Goal: Use online tool/utility

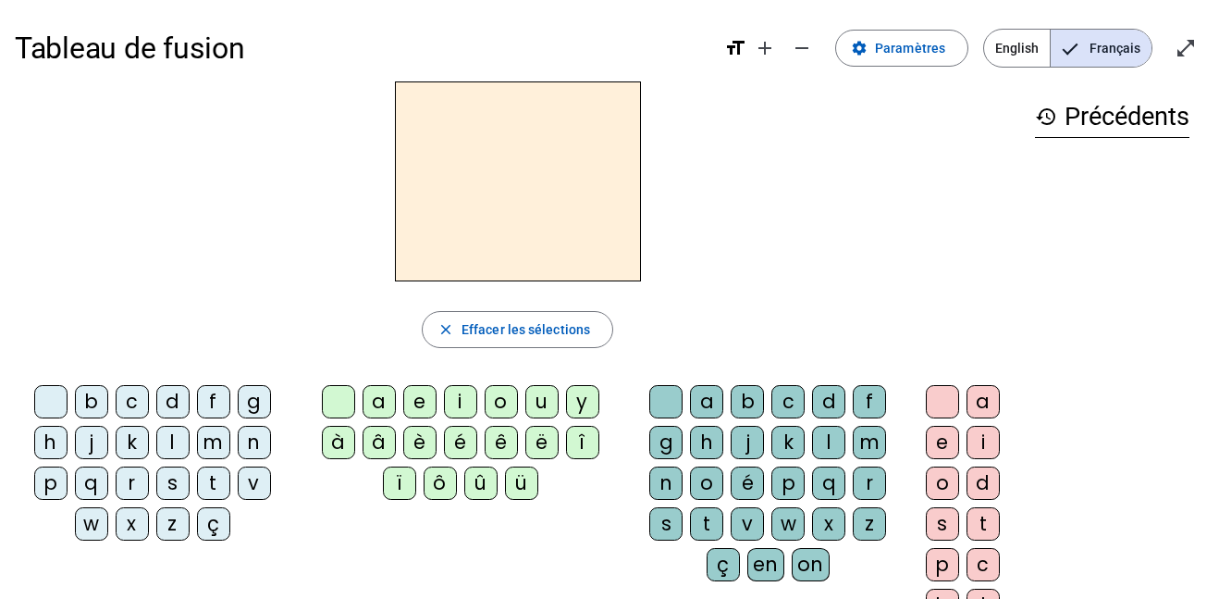
click at [180, 410] on div "d" at bounding box center [172, 401] width 33 height 33
click at [421, 402] on div "e" at bounding box center [419, 401] width 33 height 33
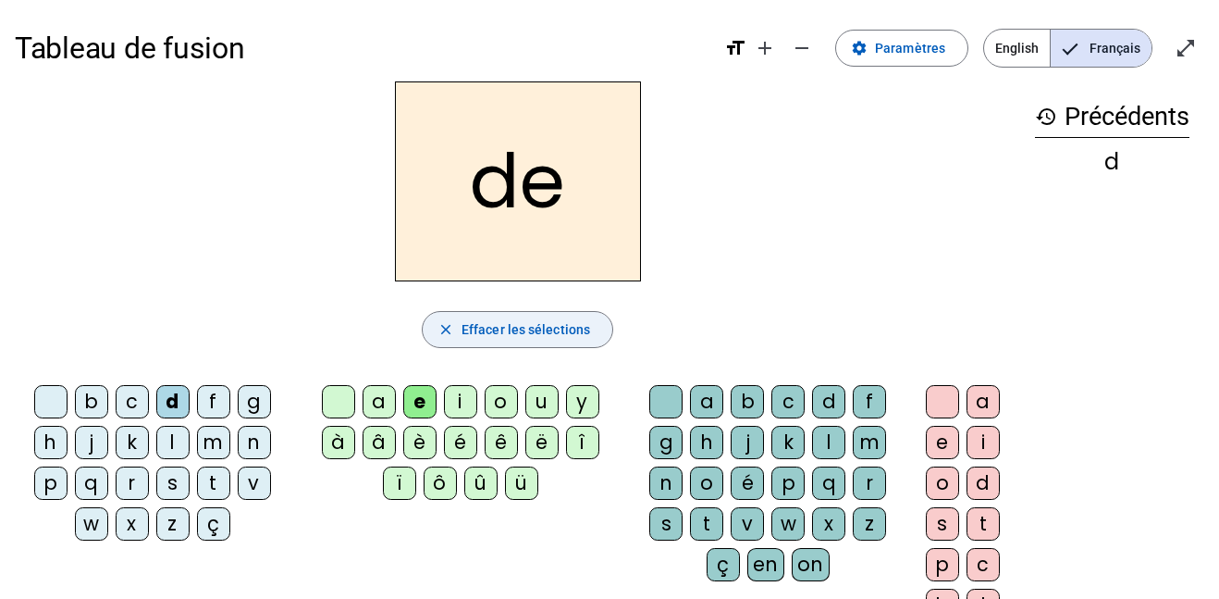
click at [457, 330] on span "button" at bounding box center [518, 329] width 190 height 44
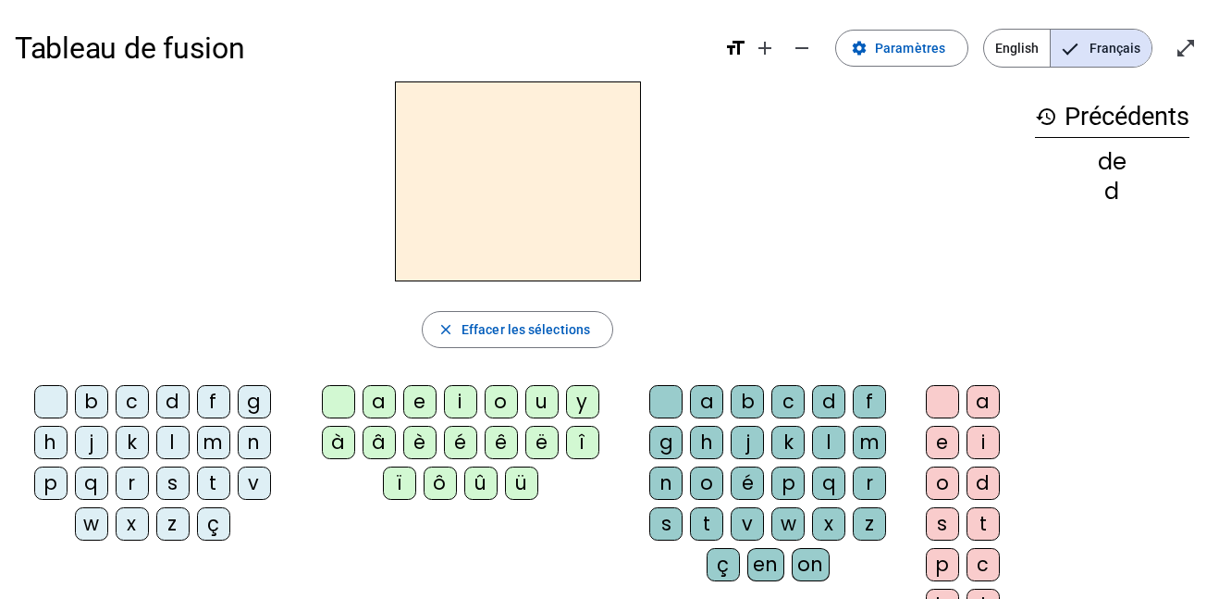
click at [214, 484] on div "t" at bounding box center [213, 482] width 33 height 33
click at [416, 402] on div "e" at bounding box center [419, 401] width 33 height 33
click at [133, 441] on div "k" at bounding box center [132, 442] width 33 height 33
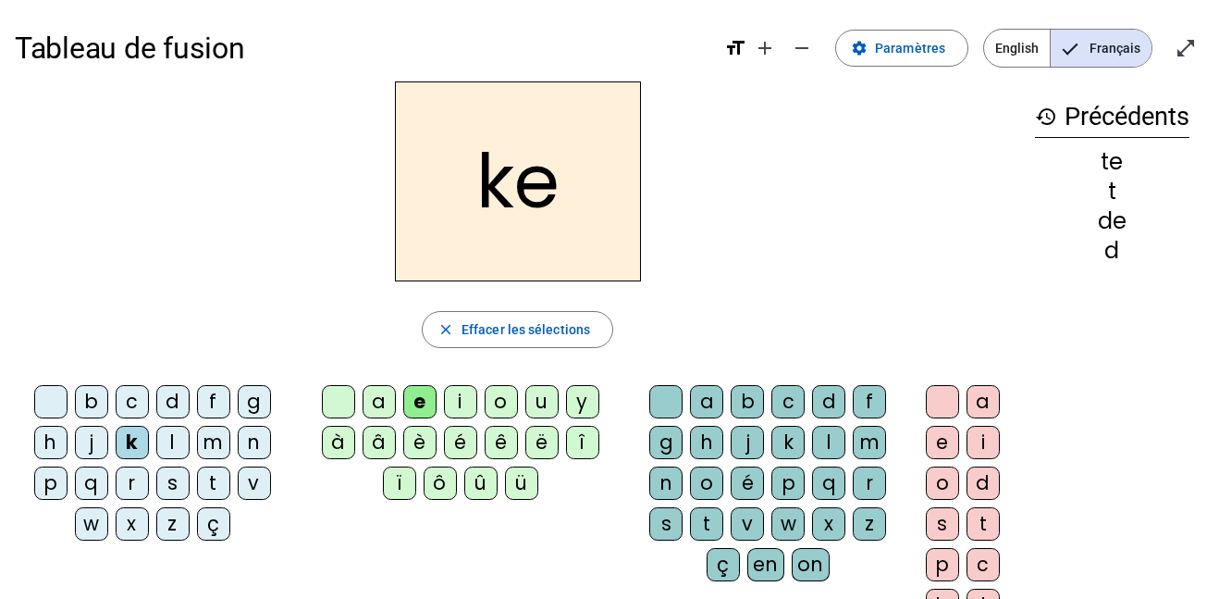
click at [752, 402] on div "b" at bounding box center [747, 401] width 33 height 33
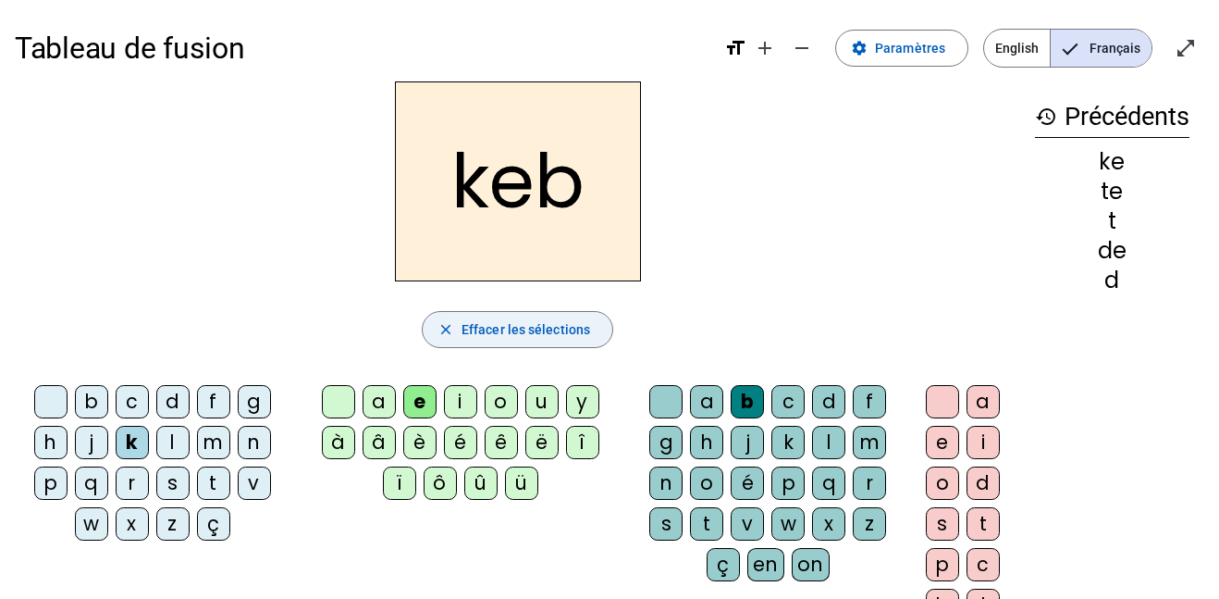
click at [451, 329] on mat-icon "close" at bounding box center [446, 329] width 17 height 17
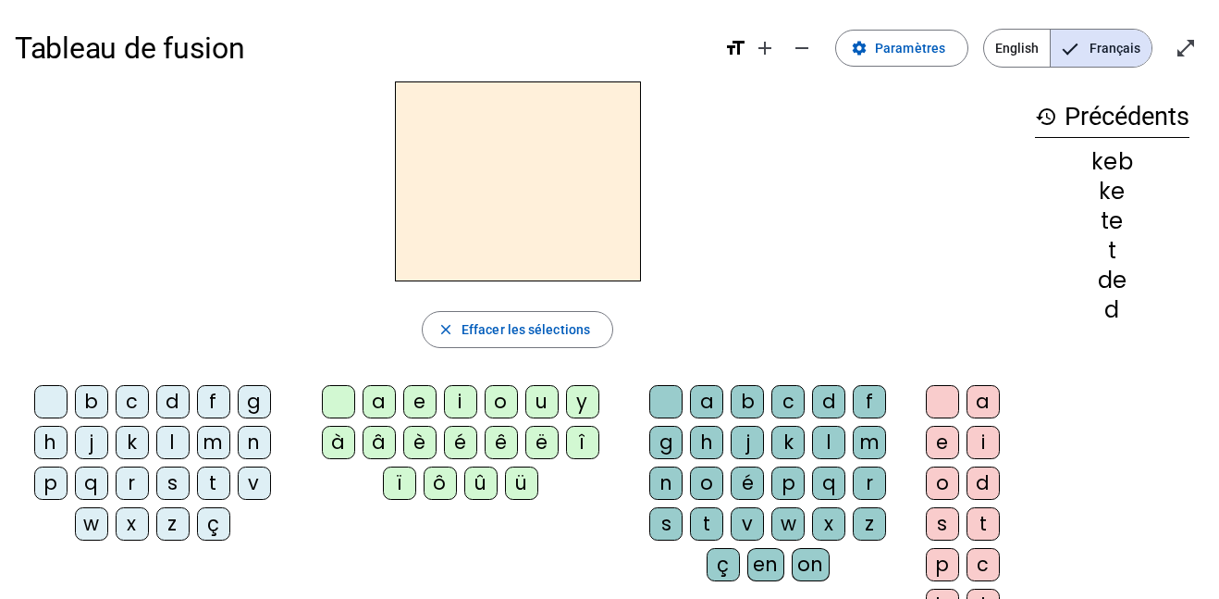
click at [1051, 122] on mat-icon "history" at bounding box center [1046, 116] width 22 height 22
click at [1056, 109] on h3 "history Précédents" at bounding box center [1112, 117] width 154 height 42
click at [555, 326] on span "Effacer les sélections" at bounding box center [526, 329] width 129 height 22
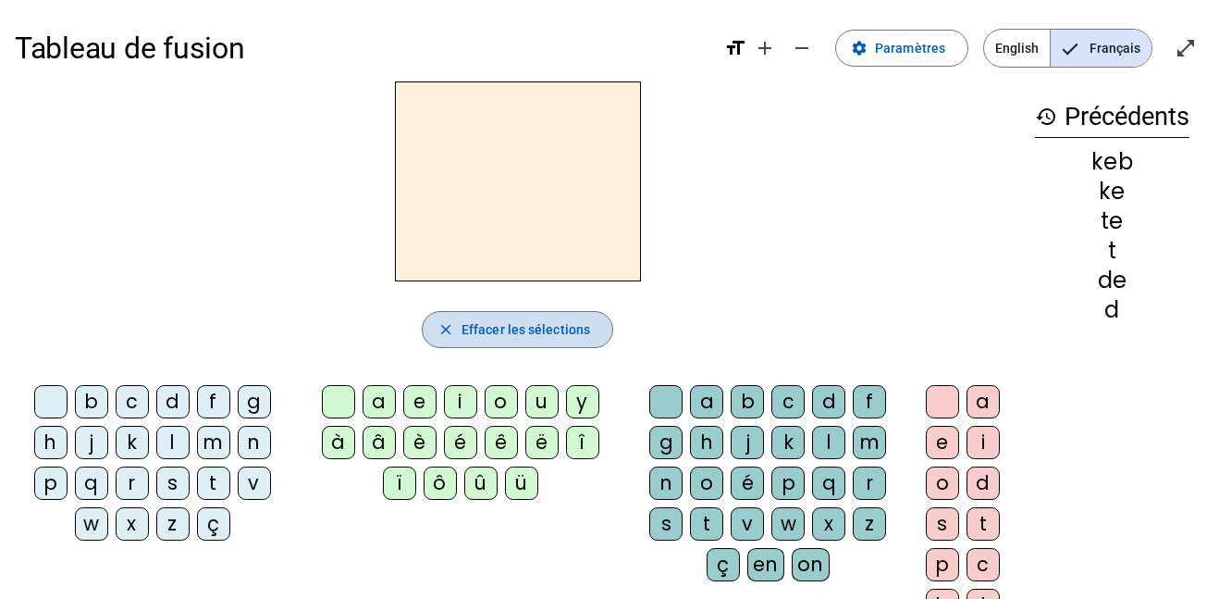
click at [555, 326] on span "Effacer les sélections" at bounding box center [526, 329] width 129 height 22
drag, startPoint x: 1039, startPoint y: 78, endPoint x: 1131, endPoint y: 308, distance: 248.2
click at [1131, 308] on div "Tableau de fusion format_size add remove settings Paramètres English Français o…" at bounding box center [609, 435] width 1219 height 871
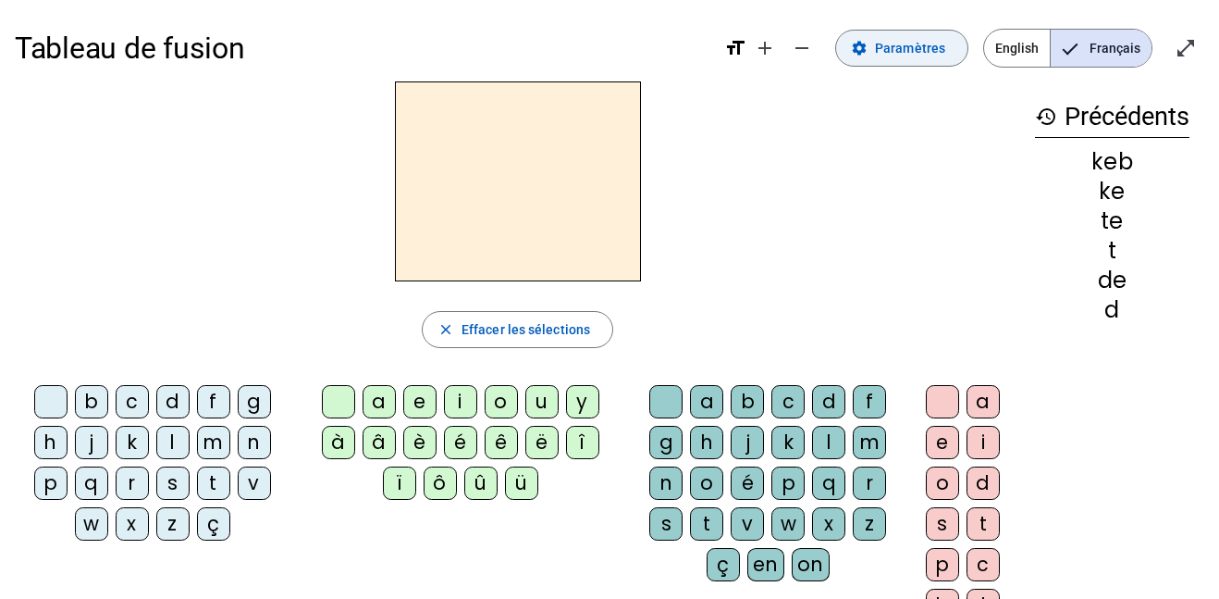
click at [913, 47] on span "Paramètres" at bounding box center [910, 48] width 70 height 22
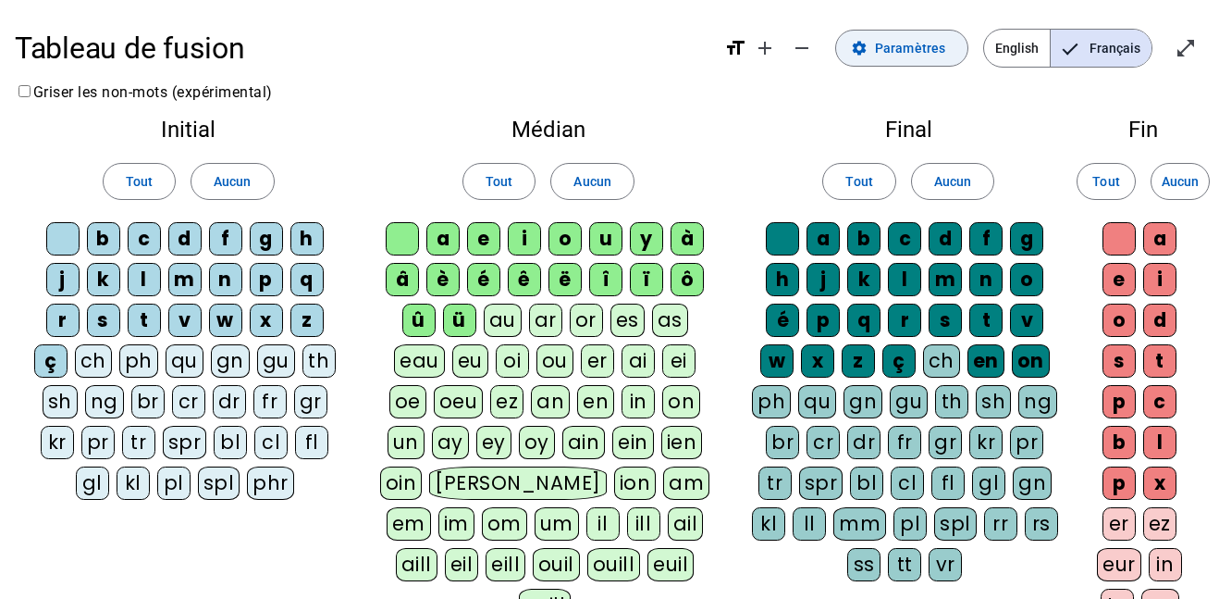
click at [914, 48] on span "Paramètres" at bounding box center [910, 48] width 70 height 22
click at [1073, 56] on mat-pseudo-checkbox "Language selection" at bounding box center [1070, 49] width 17 height 17
click at [418, 58] on h1 "Tableau de fusion" at bounding box center [362, 48] width 695 height 59
click at [1188, 33] on span "Entrer en plein écran" at bounding box center [1186, 48] width 44 height 44
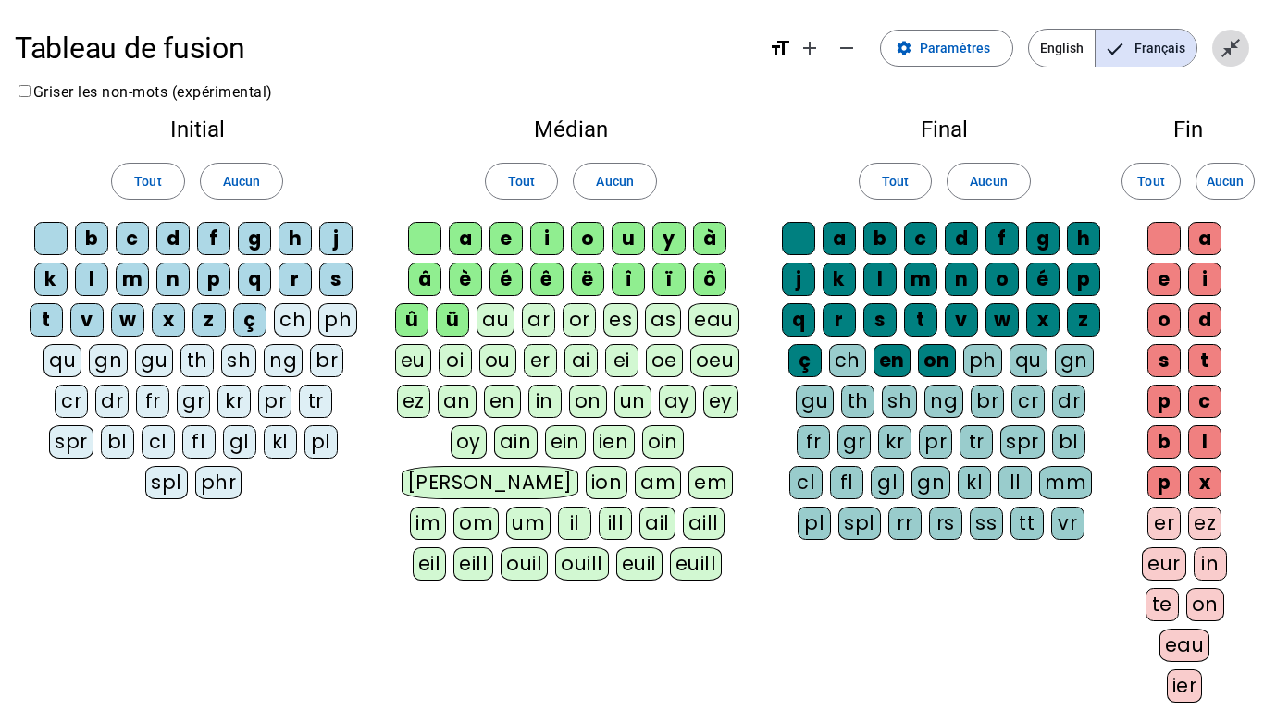
click at [1218, 57] on mat-icon "close_fullscreen" at bounding box center [1230, 48] width 22 height 22
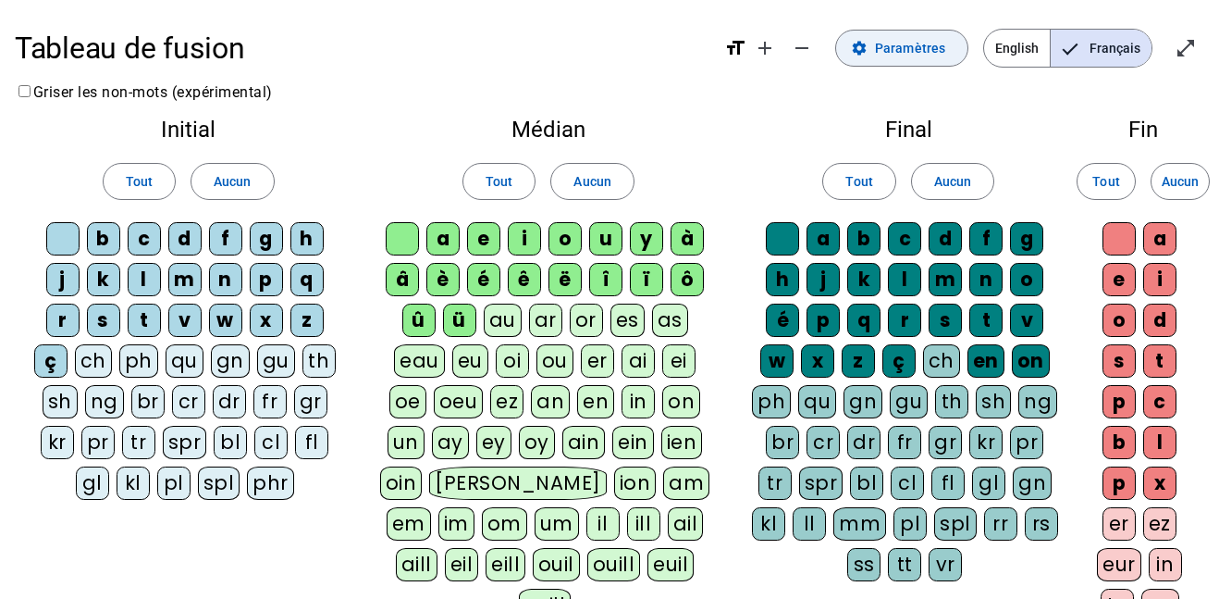
click at [930, 50] on span "Paramètres" at bounding box center [910, 48] width 70 height 22
